Goal: Transaction & Acquisition: Download file/media

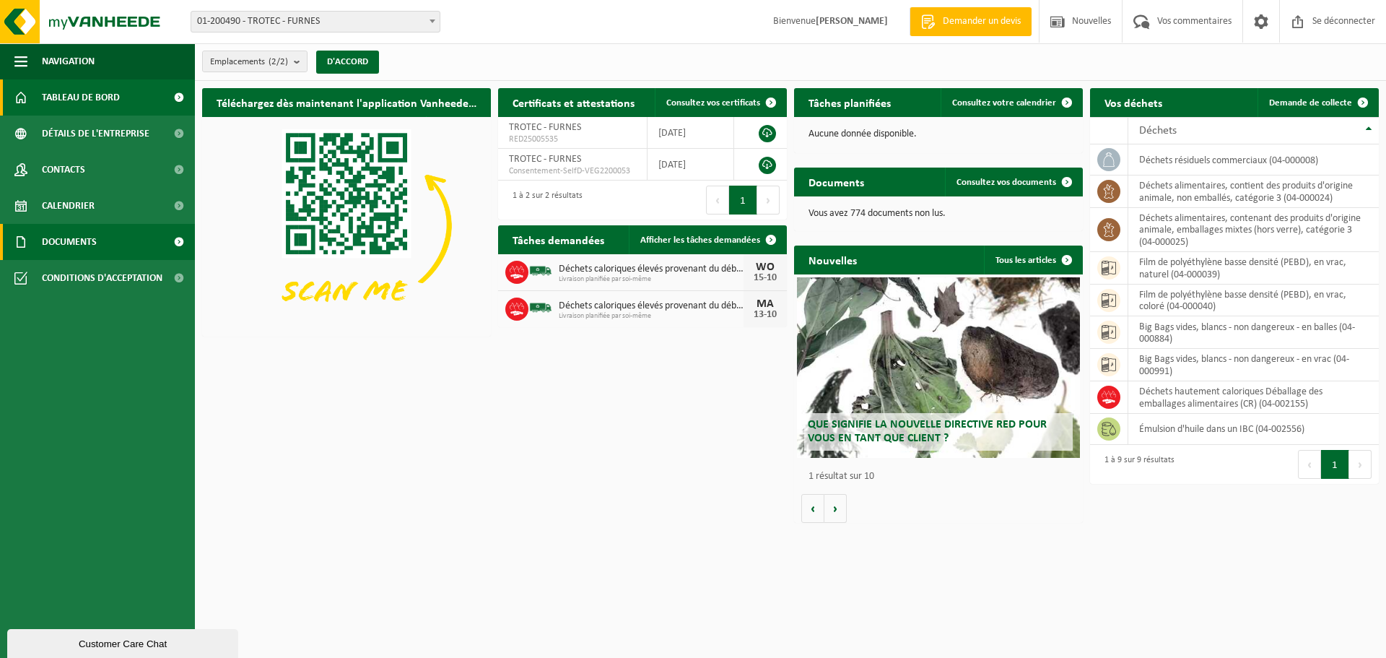
click at [59, 245] on font "Documents" at bounding box center [69, 242] width 55 height 11
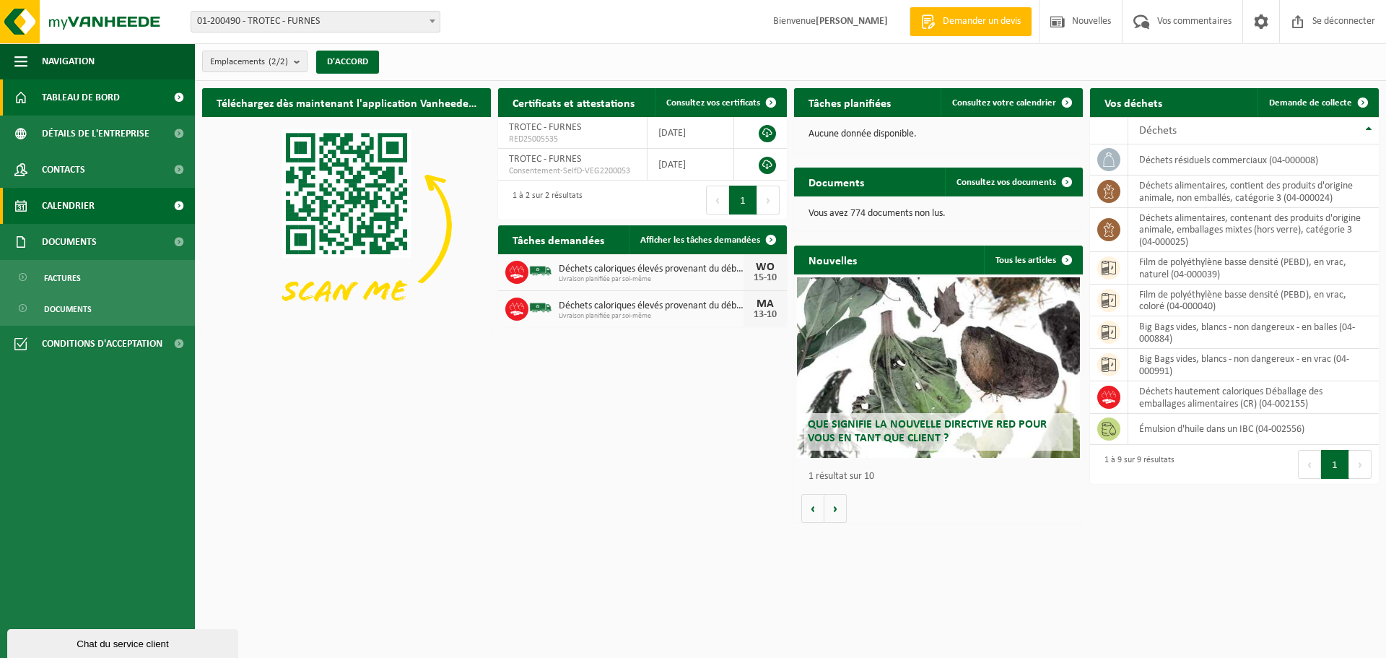
click at [50, 209] on font "Calendrier" at bounding box center [68, 206] width 53 height 11
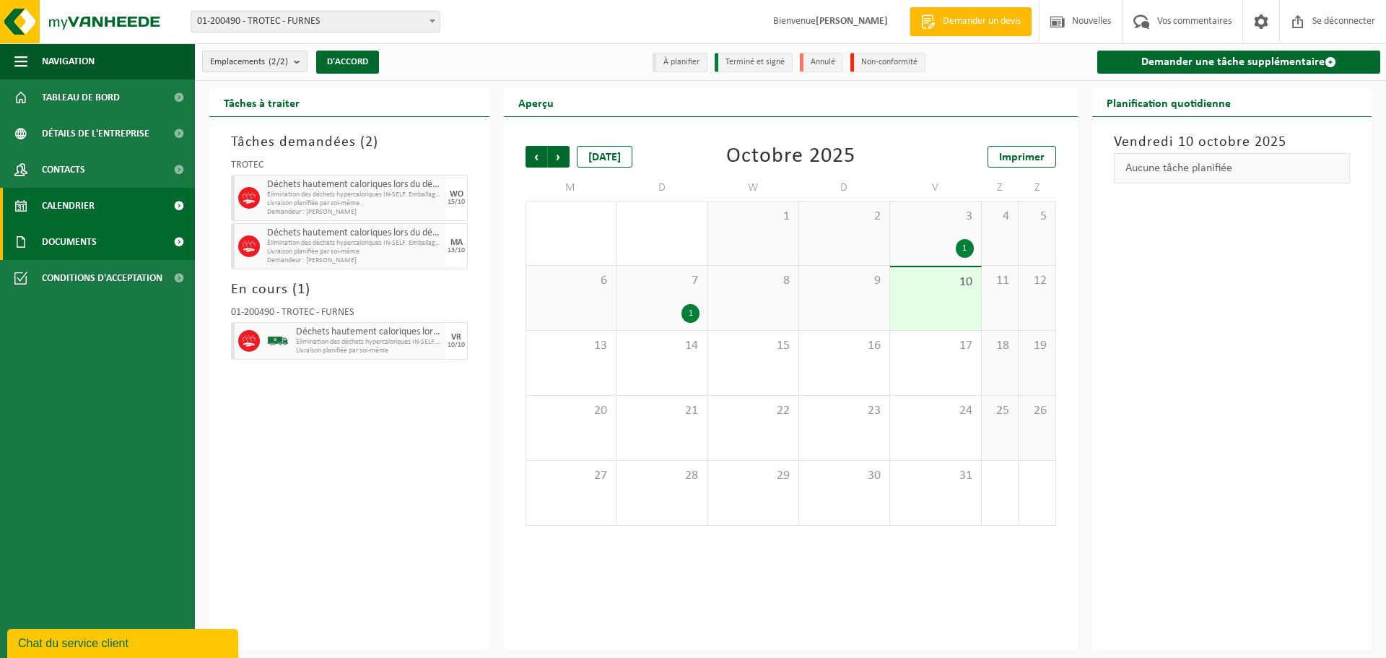
click at [66, 239] on font "Documents" at bounding box center [69, 242] width 55 height 11
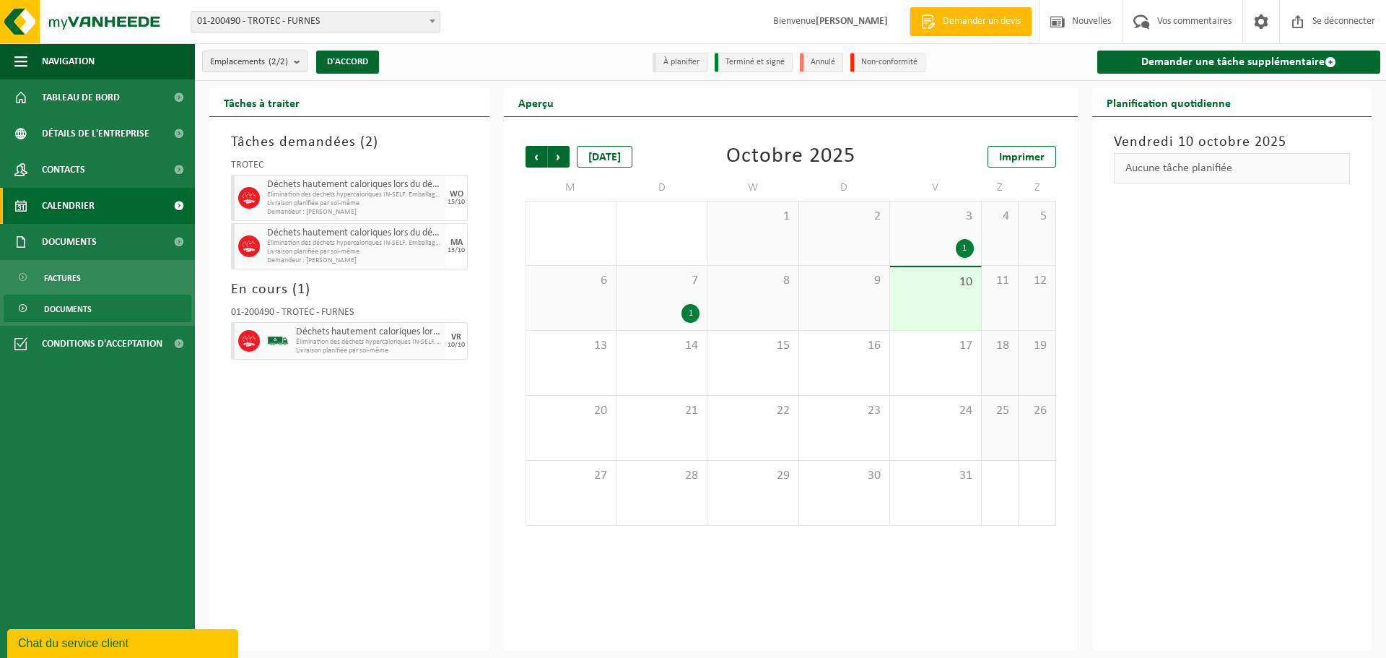
click at [84, 305] on font "Documents" at bounding box center [68, 309] width 48 height 9
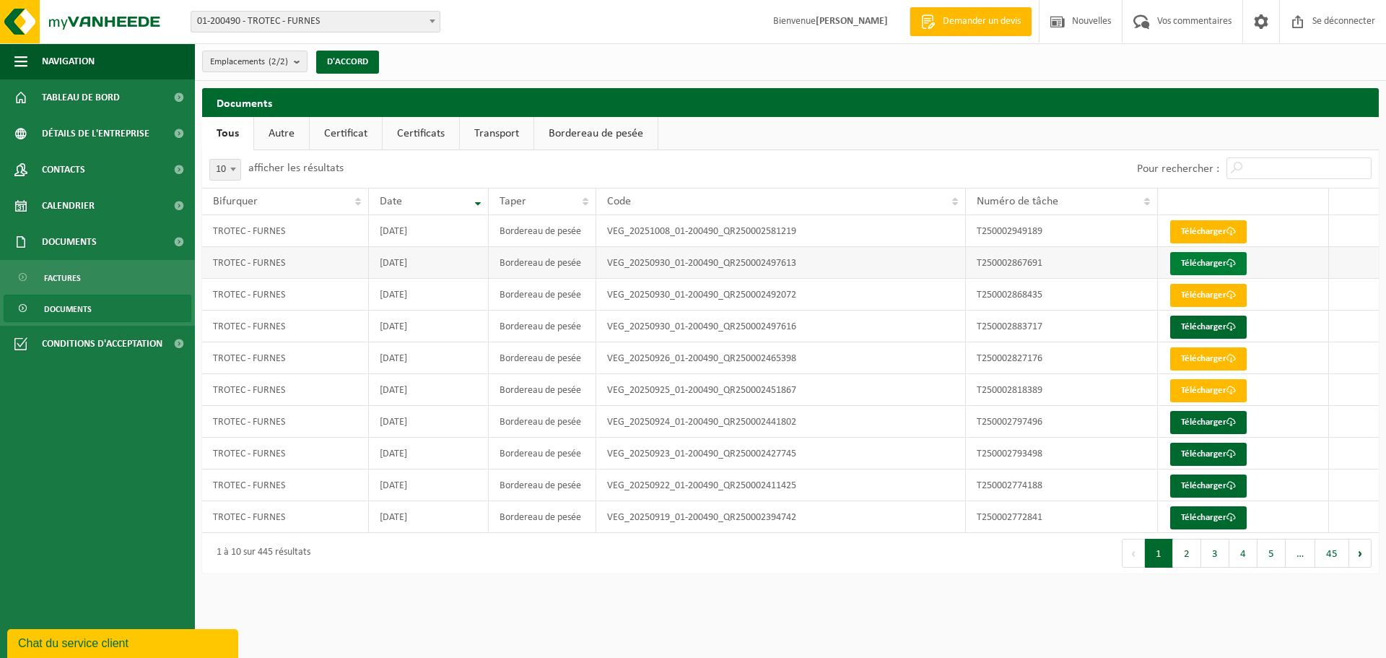
click at [1202, 263] on font "Télécharger" at bounding box center [1203, 262] width 45 height 9
click at [1219, 297] on font "Télécharger" at bounding box center [1203, 294] width 45 height 9
click at [1214, 258] on font "Télécharger" at bounding box center [1203, 262] width 45 height 9
click at [1207, 328] on font "Télécharger" at bounding box center [1203, 326] width 45 height 9
